Goal: Transaction & Acquisition: Book appointment/travel/reservation

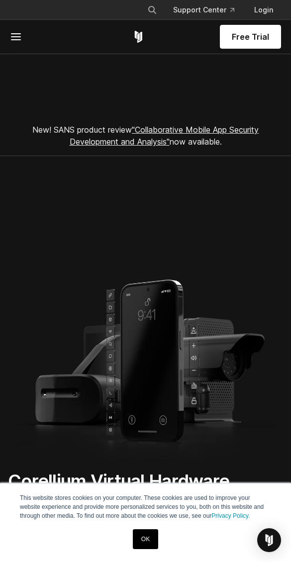
click at [143, 535] on link "OK" at bounding box center [145, 540] width 25 height 20
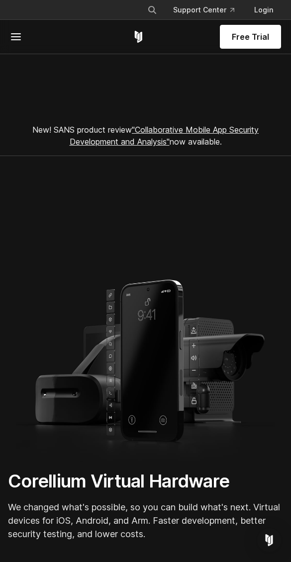
click at [235, 35] on span "Free Trial" at bounding box center [250, 37] width 37 height 12
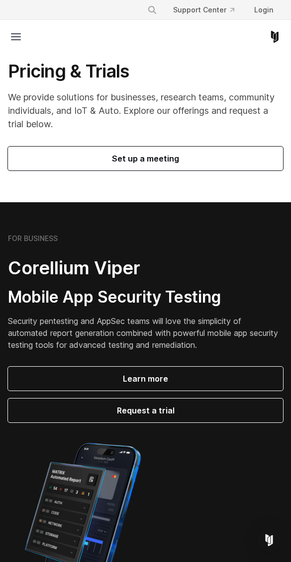
click at [146, 157] on span "Set up a meeting" at bounding box center [145, 159] width 251 height 12
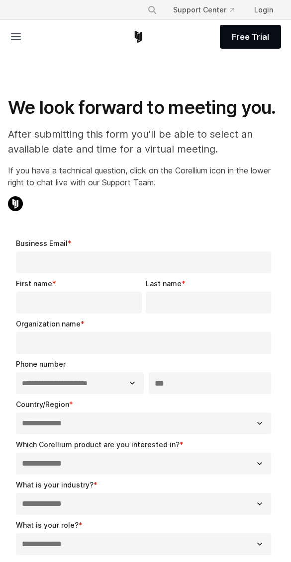
select select "**"
